Goal: Information Seeking & Learning: Learn about a topic

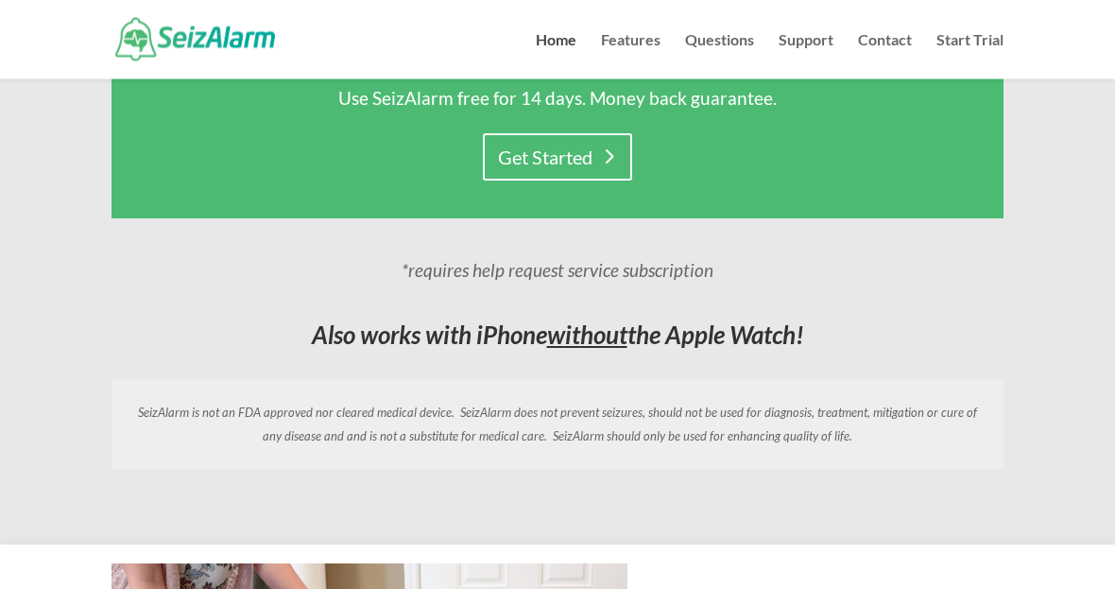
scroll to position [1534, 0]
click at [717, 45] on link "Questions" at bounding box center [719, 56] width 69 height 46
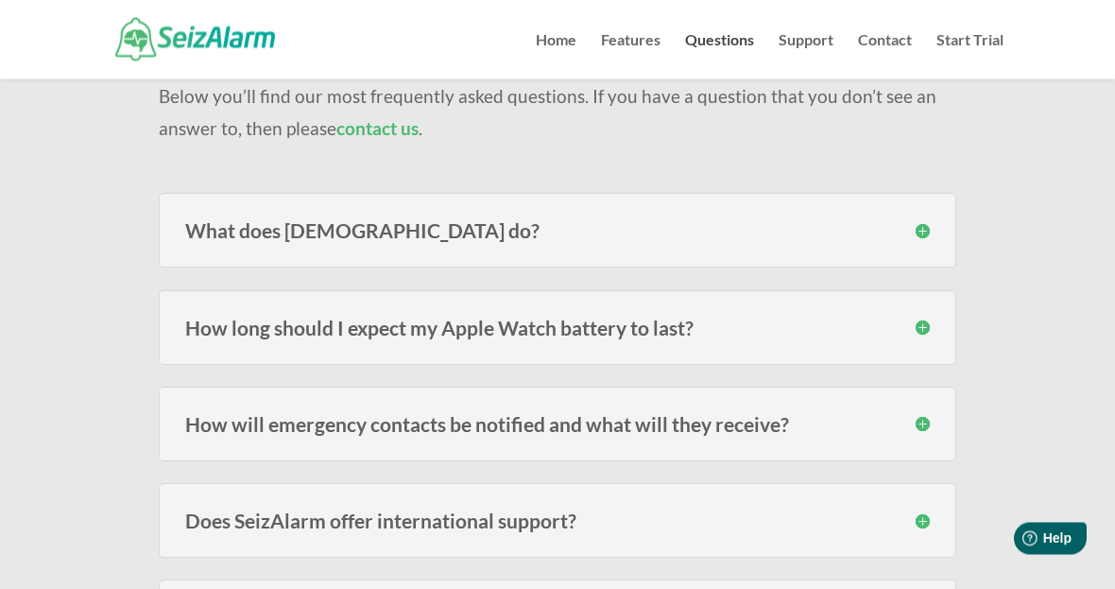
scroll to position [178, 0]
click at [223, 336] on h3 "How long should I expect my Apple Watch battery to last?" at bounding box center [557, 327] width 744 height 20
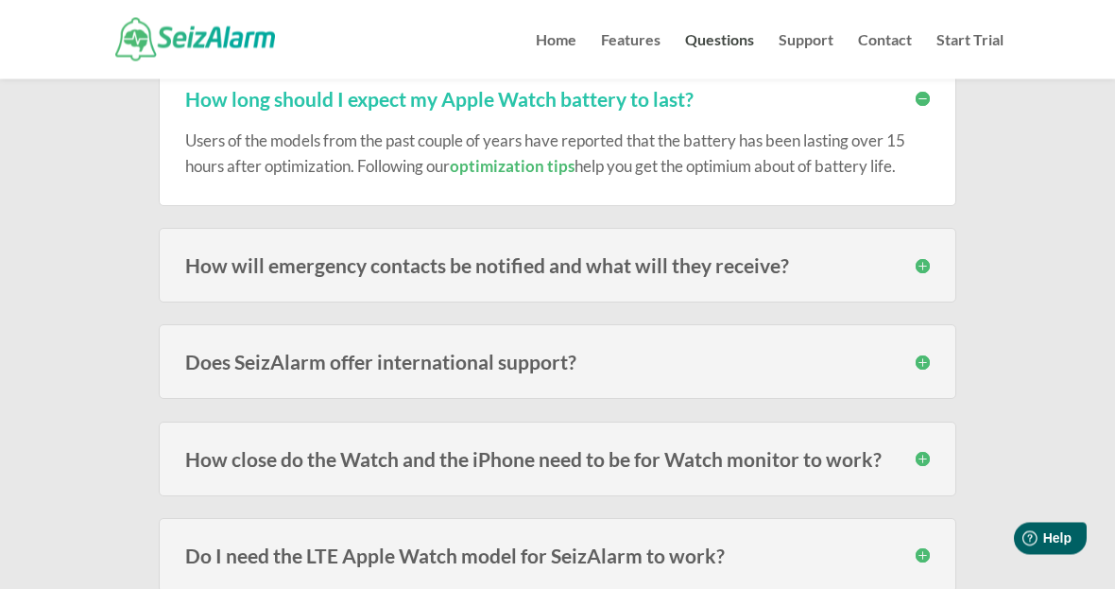
scroll to position [406, 0]
click at [215, 260] on h3 "How will emergency contacts be notified and what will they receive?" at bounding box center [557, 265] width 744 height 20
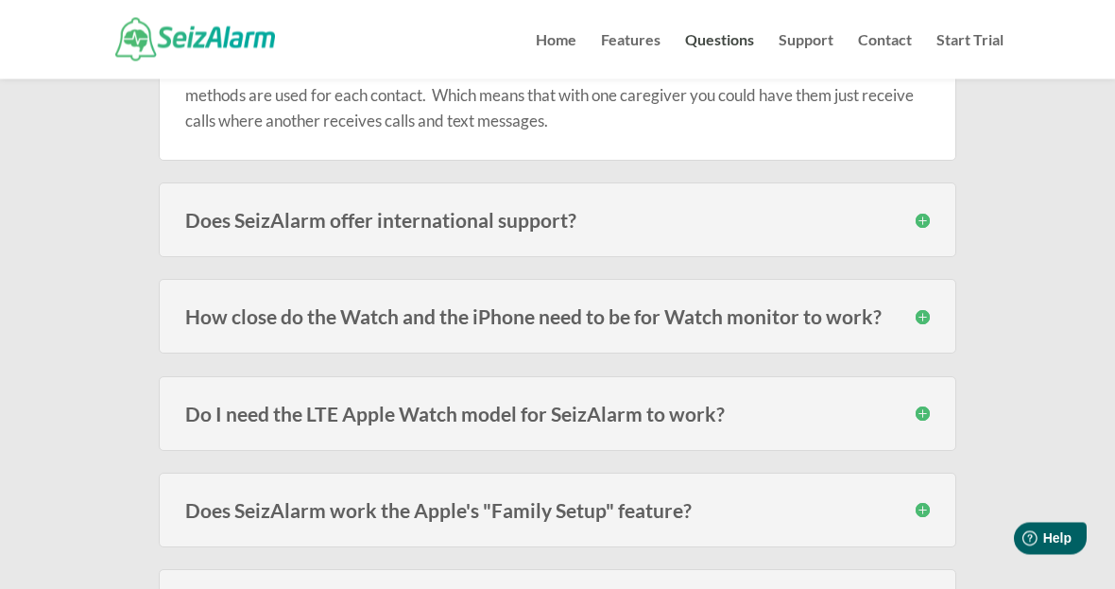
scroll to position [672, 0]
click at [230, 313] on h3 "How close do the Watch and the iPhone need to be for Watch monitor to work?" at bounding box center [557, 314] width 744 height 20
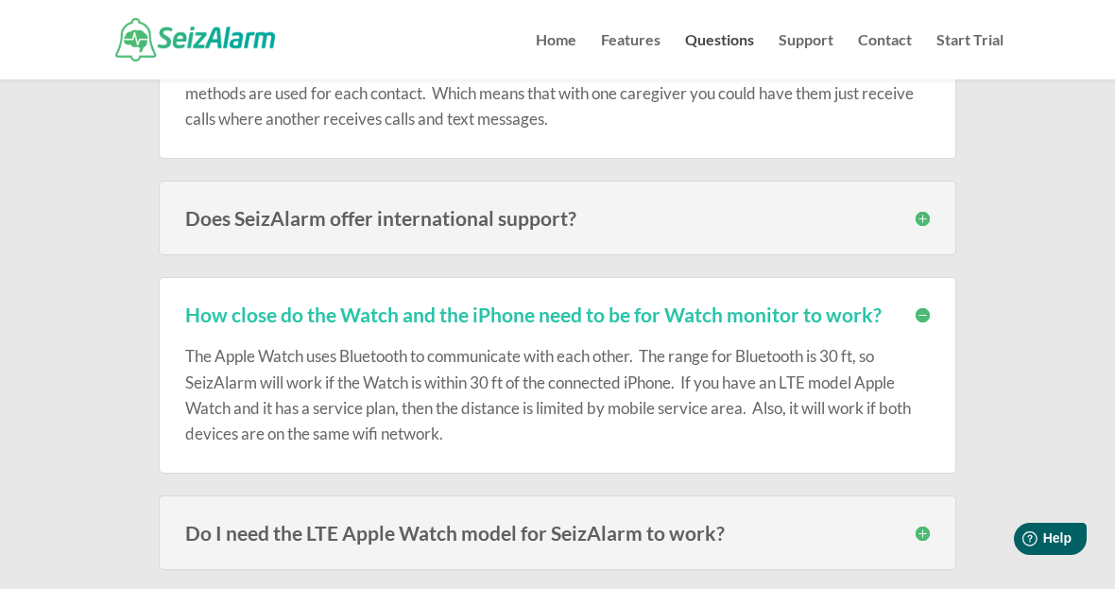
click at [188, 546] on div "Do I need the LTE Apple Watch model for SeizAlarm to work? No, you do not. Thou…" at bounding box center [557, 532] width 797 height 75
click at [208, 531] on h3 "Do I need the LTE Apple Watch model for SeizAlarm to work?" at bounding box center [557, 532] width 744 height 20
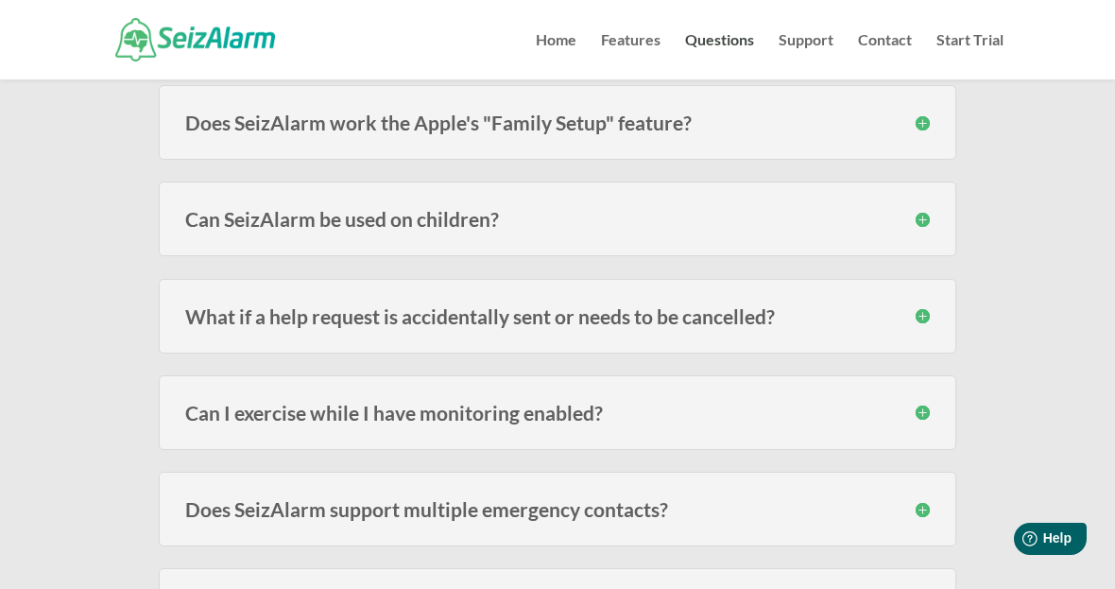
scroll to position [1278, 0]
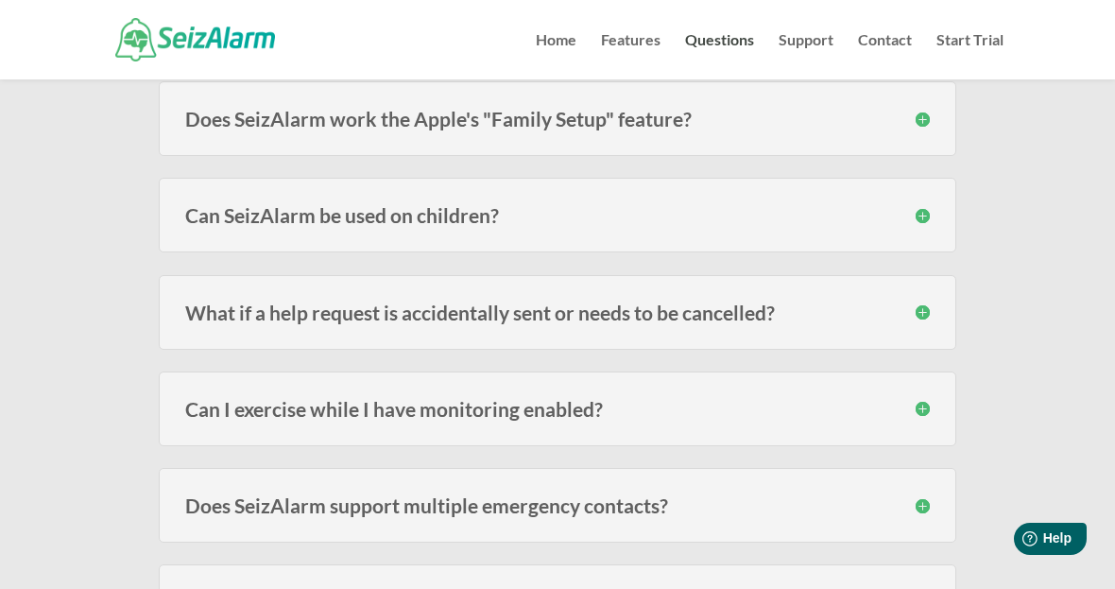
click at [202, 495] on h3 "Does SeizAlarm support multiple emergency contacts?" at bounding box center [557, 505] width 744 height 20
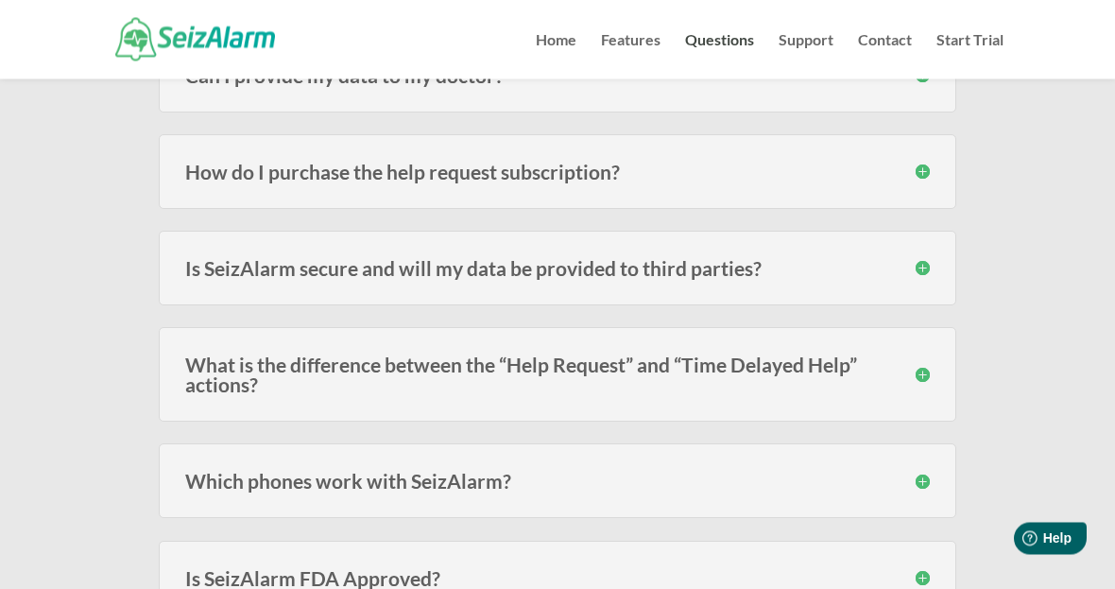
scroll to position [2200, 0]
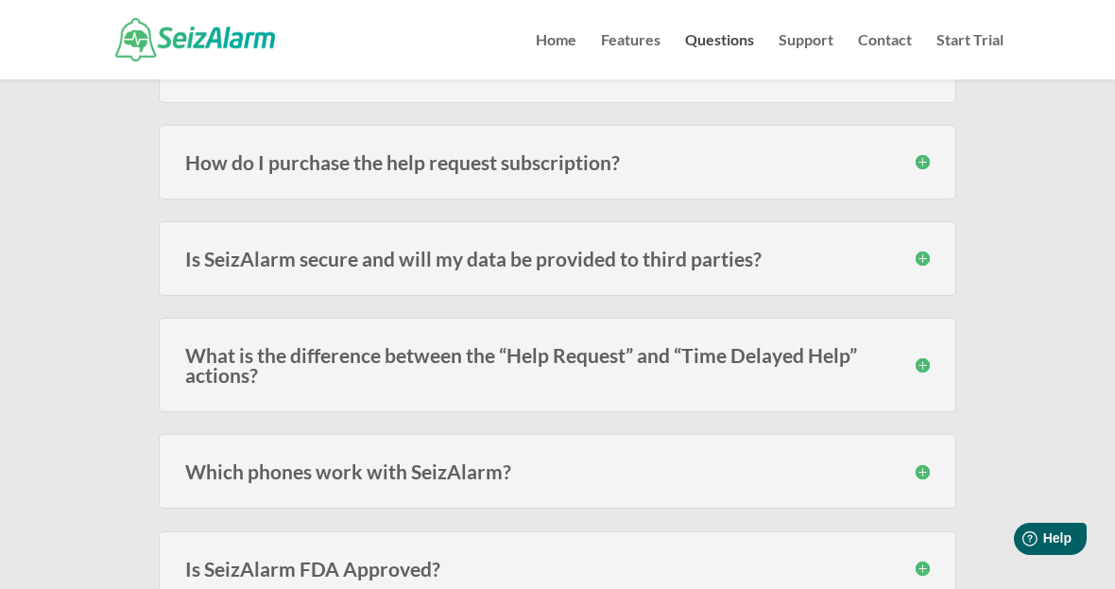
click at [181, 469] on div "Which phones work with SeizAlarm? Currently we have support for the iPhone SE (…" at bounding box center [557, 471] width 797 height 75
click at [201, 473] on h3 "Which phones work with SeizAlarm?" at bounding box center [557, 471] width 744 height 20
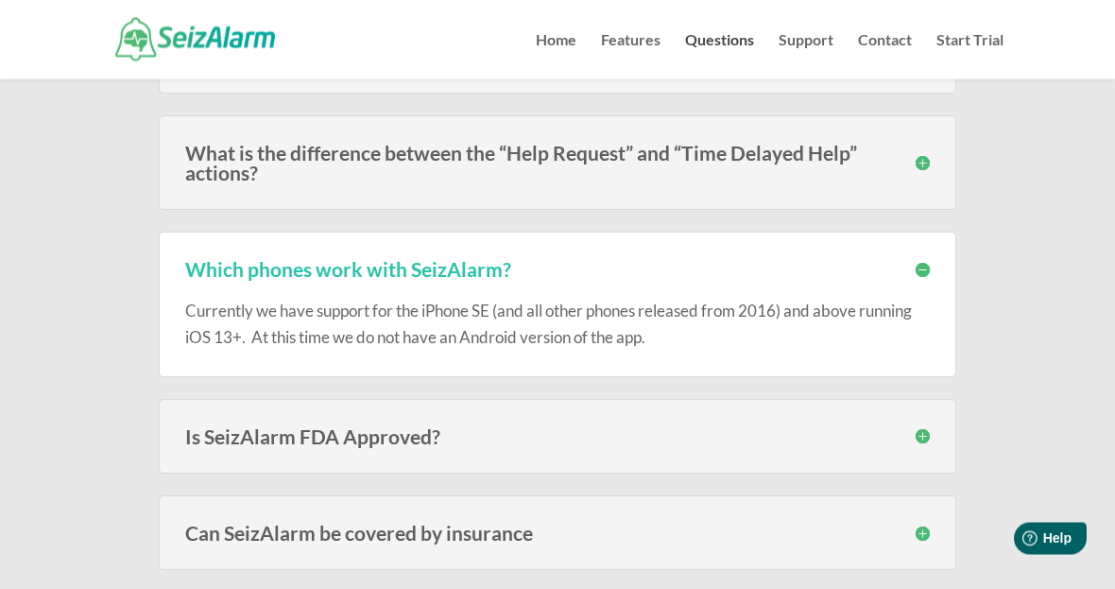
click at [203, 431] on h3 "Is SeizAlarm FDA Approved?" at bounding box center [557, 437] width 744 height 20
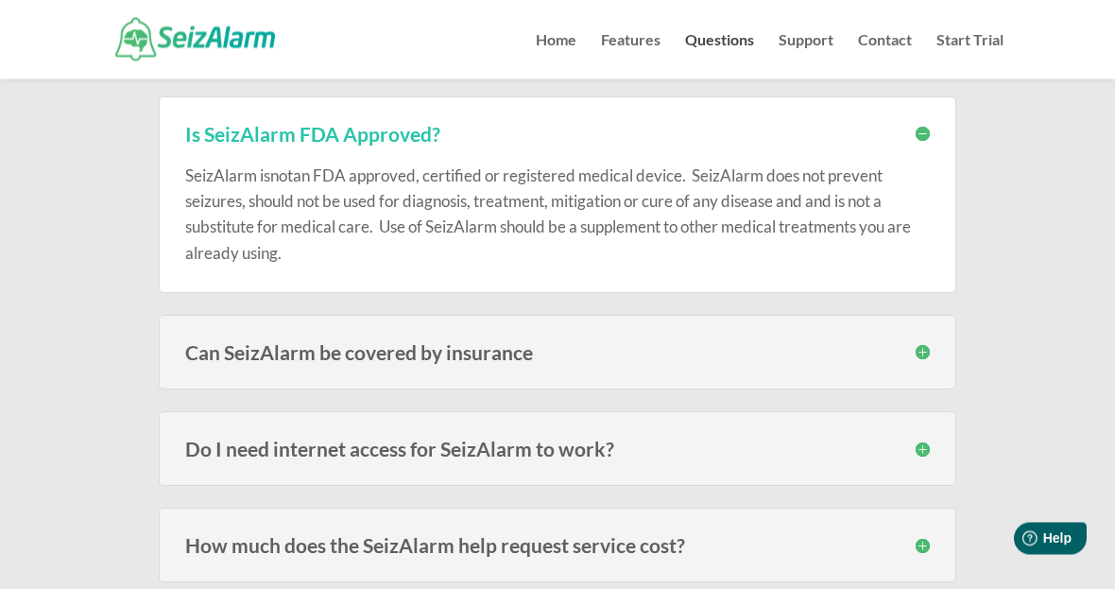
scroll to position [2706, 0]
click at [205, 437] on h3 "Do I need internet access for SeizAlarm to work?" at bounding box center [557, 447] width 744 height 20
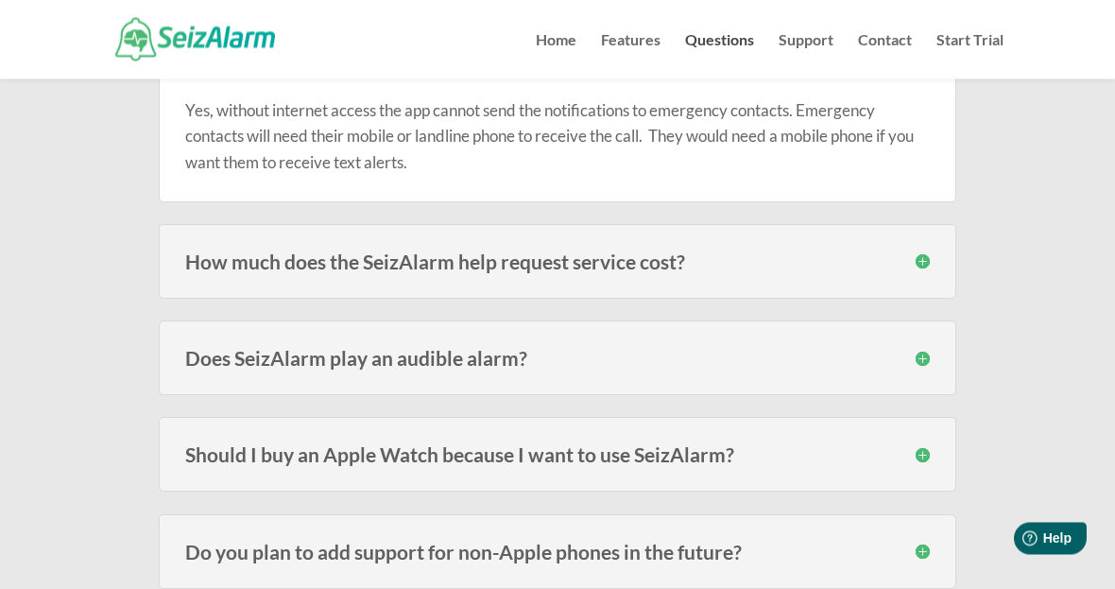
scroll to position [3085, 0]
click at [223, 258] on h3 "How much does the SeizAlarm help request service cost?" at bounding box center [557, 261] width 744 height 20
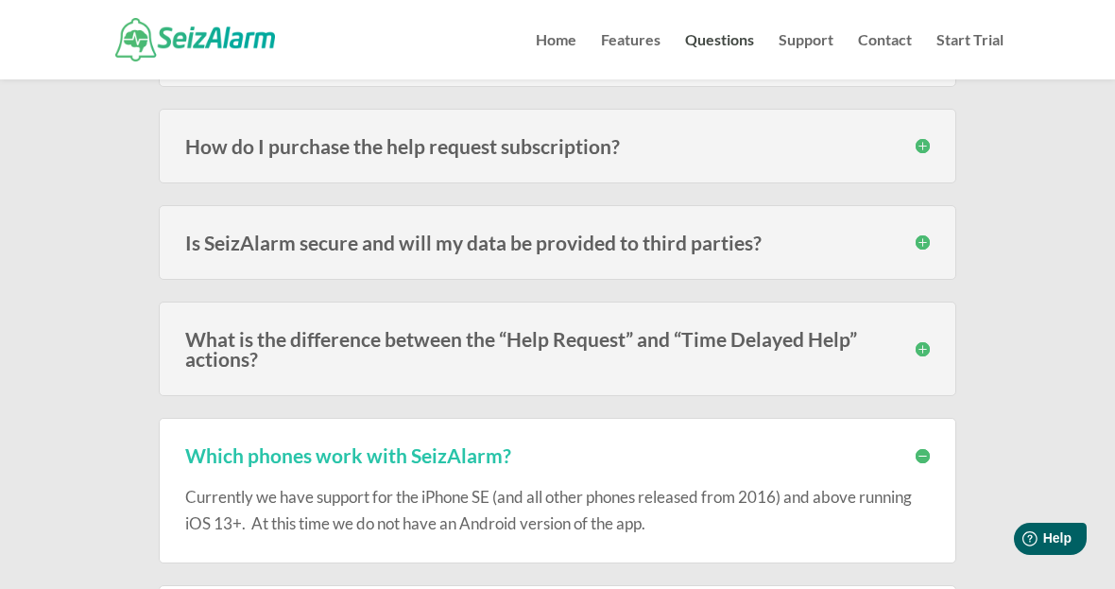
scroll to position [2191, 0]
